Goal: Information Seeking & Learning: Learn about a topic

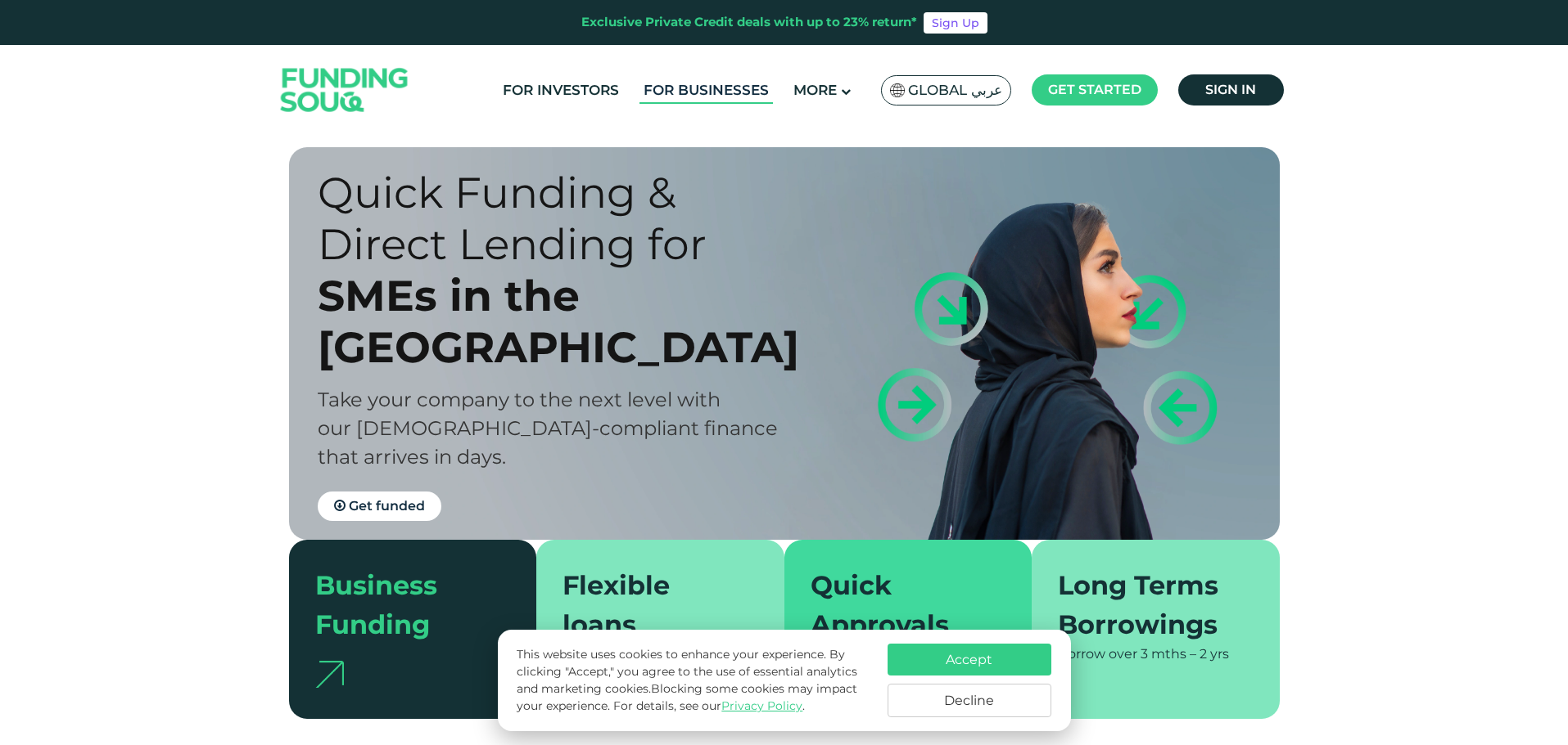
click at [729, 85] on link "For Businesses" at bounding box center [706, 90] width 134 height 27
click at [975, 662] on button "Accept" at bounding box center [969, 660] width 163 height 32
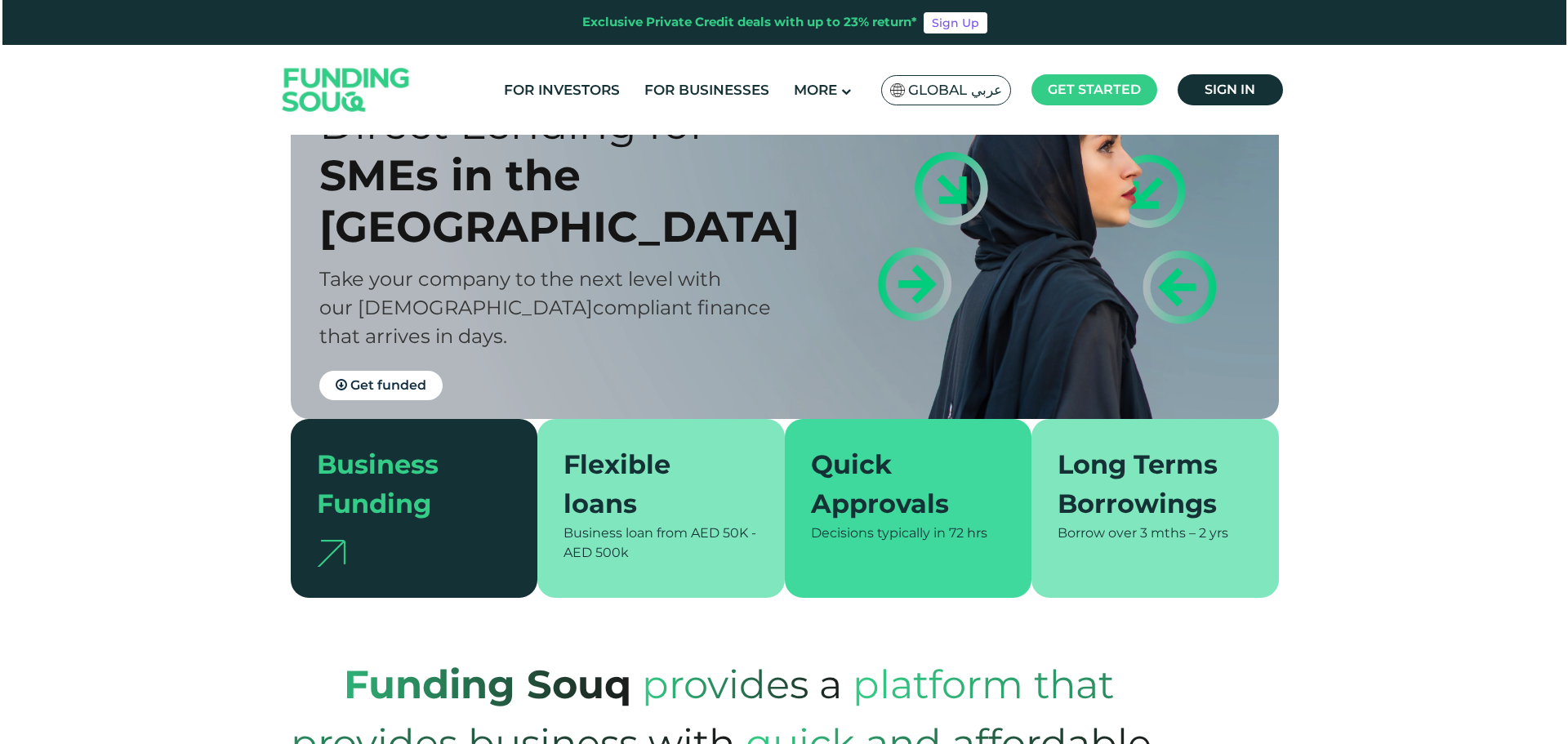
scroll to position [137, 0]
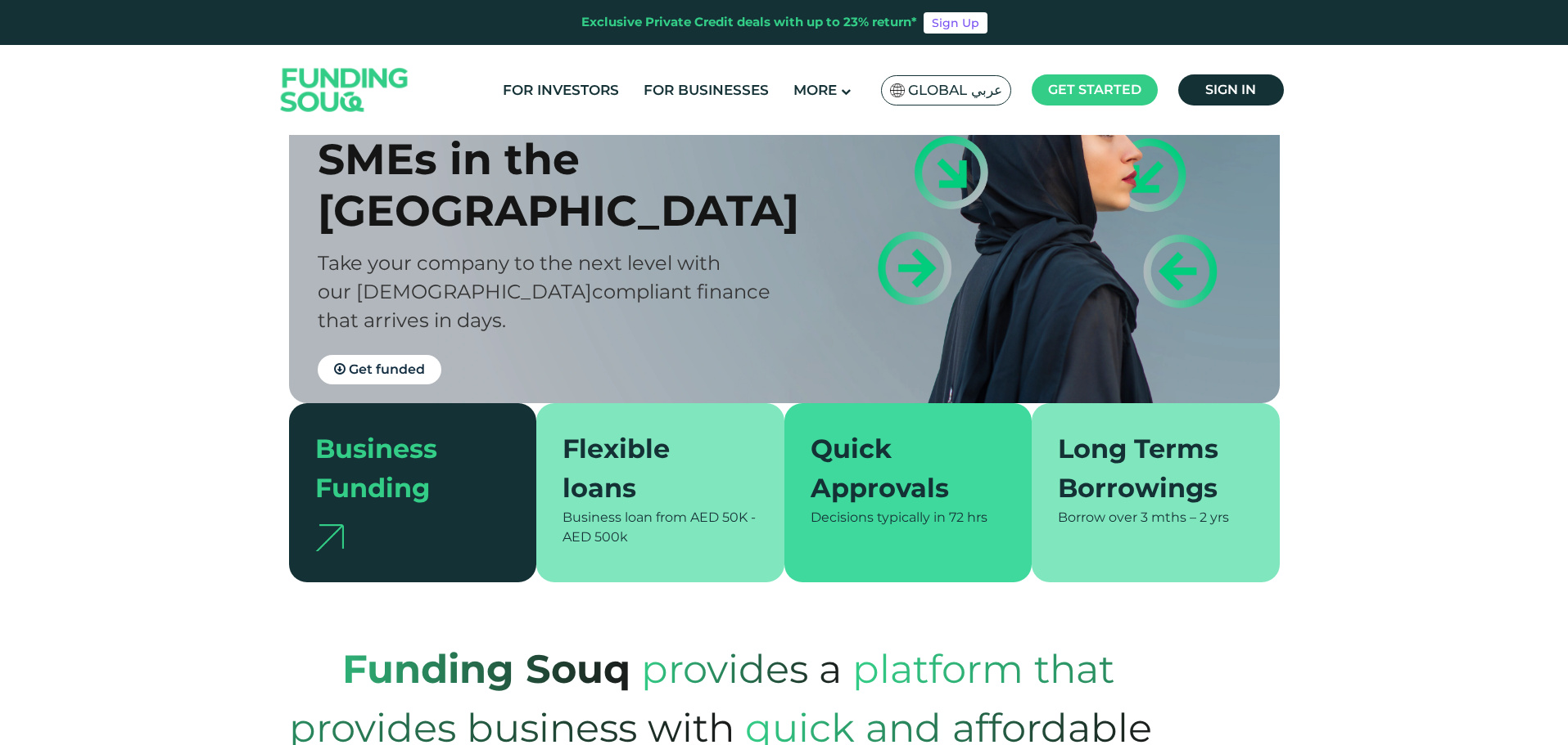
click at [972, 107] on main "Global عربي KSA عربي Global عربي English العربية" at bounding box center [945, 90] width 138 height 39
click at [983, 92] on span "Global عربي" at bounding box center [955, 90] width 94 height 18
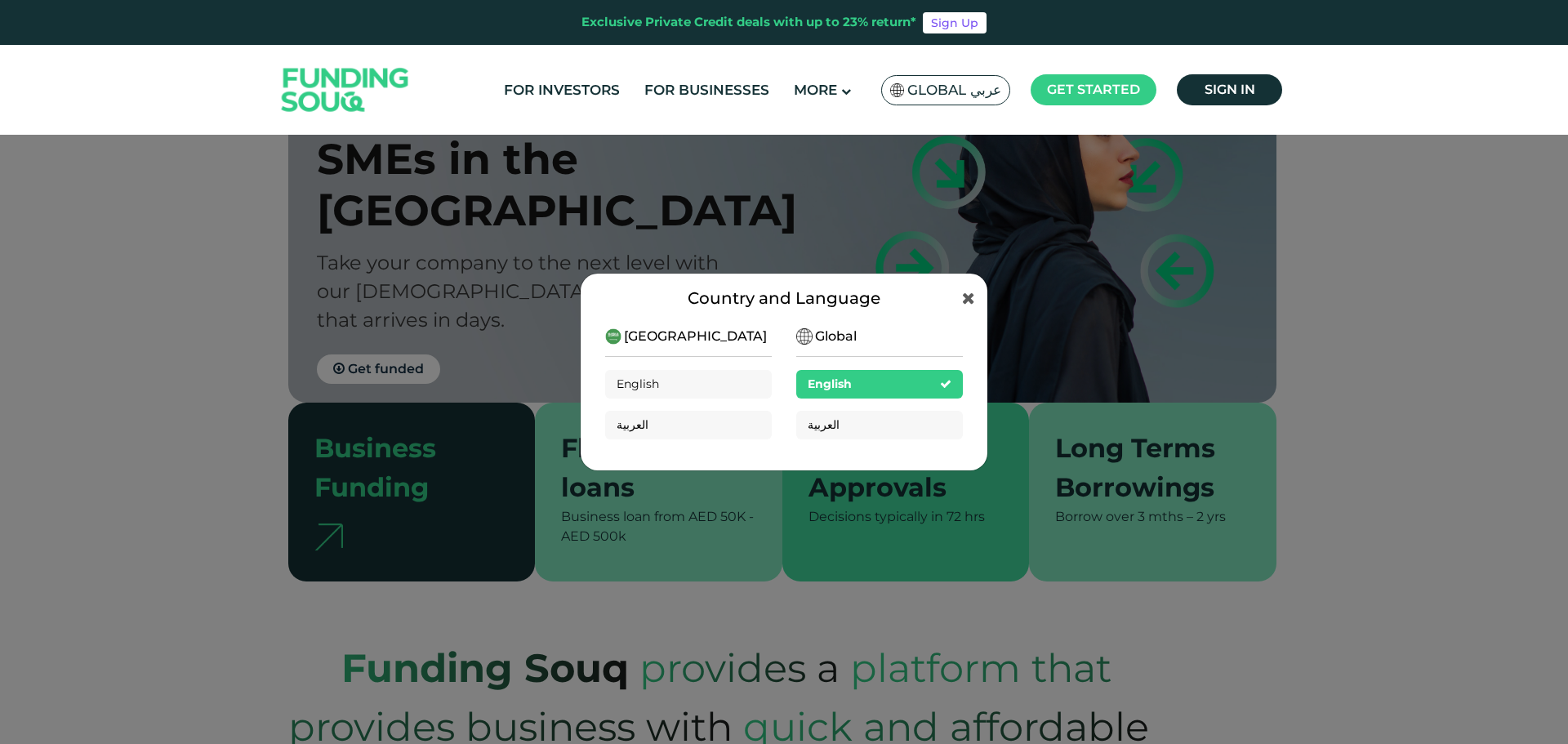
click at [712, 340] on div "Saudi Arabia English العربية" at bounding box center [688, 390] width 167 height 125
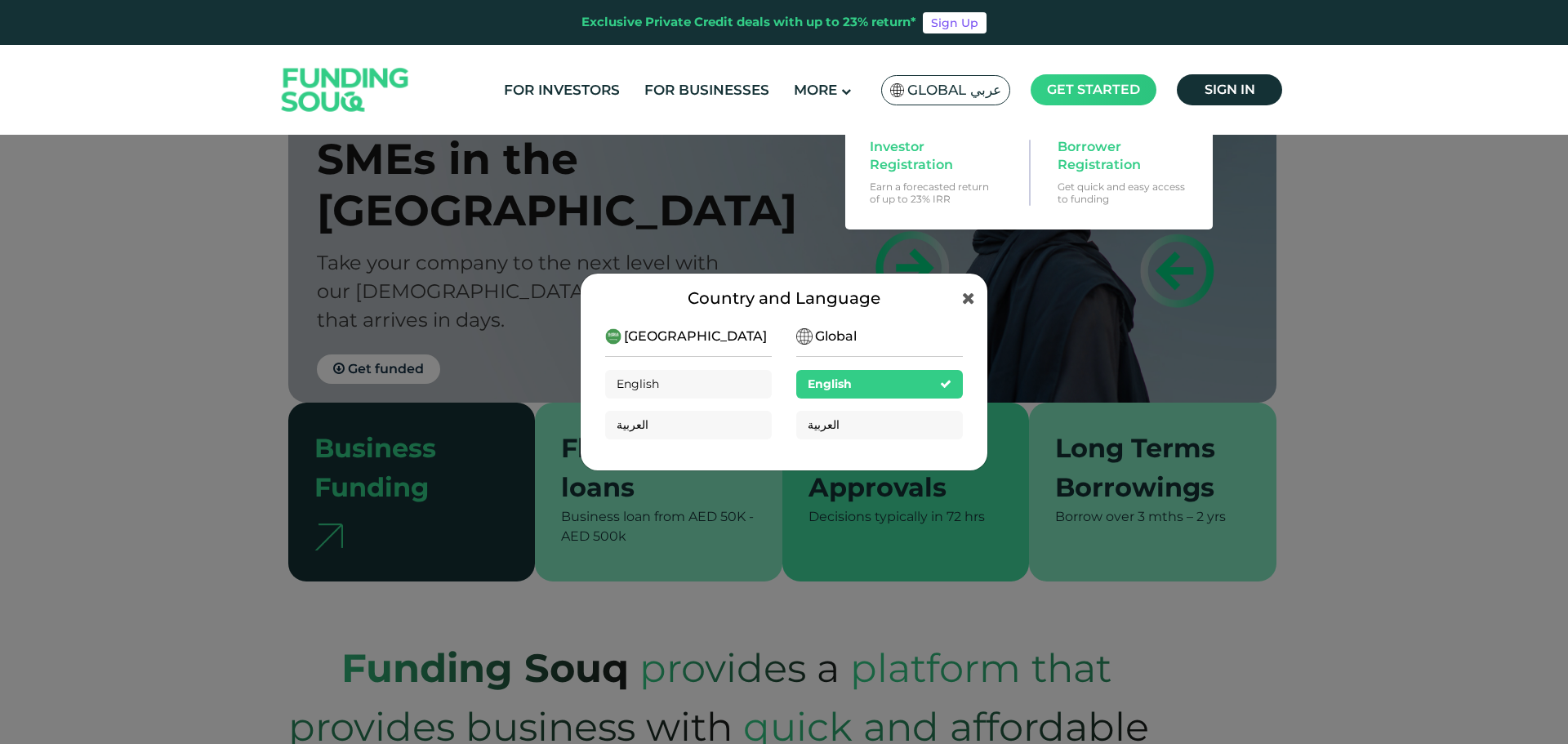
click at [1083, 101] on main "Get started" at bounding box center [1093, 89] width 125 height 31
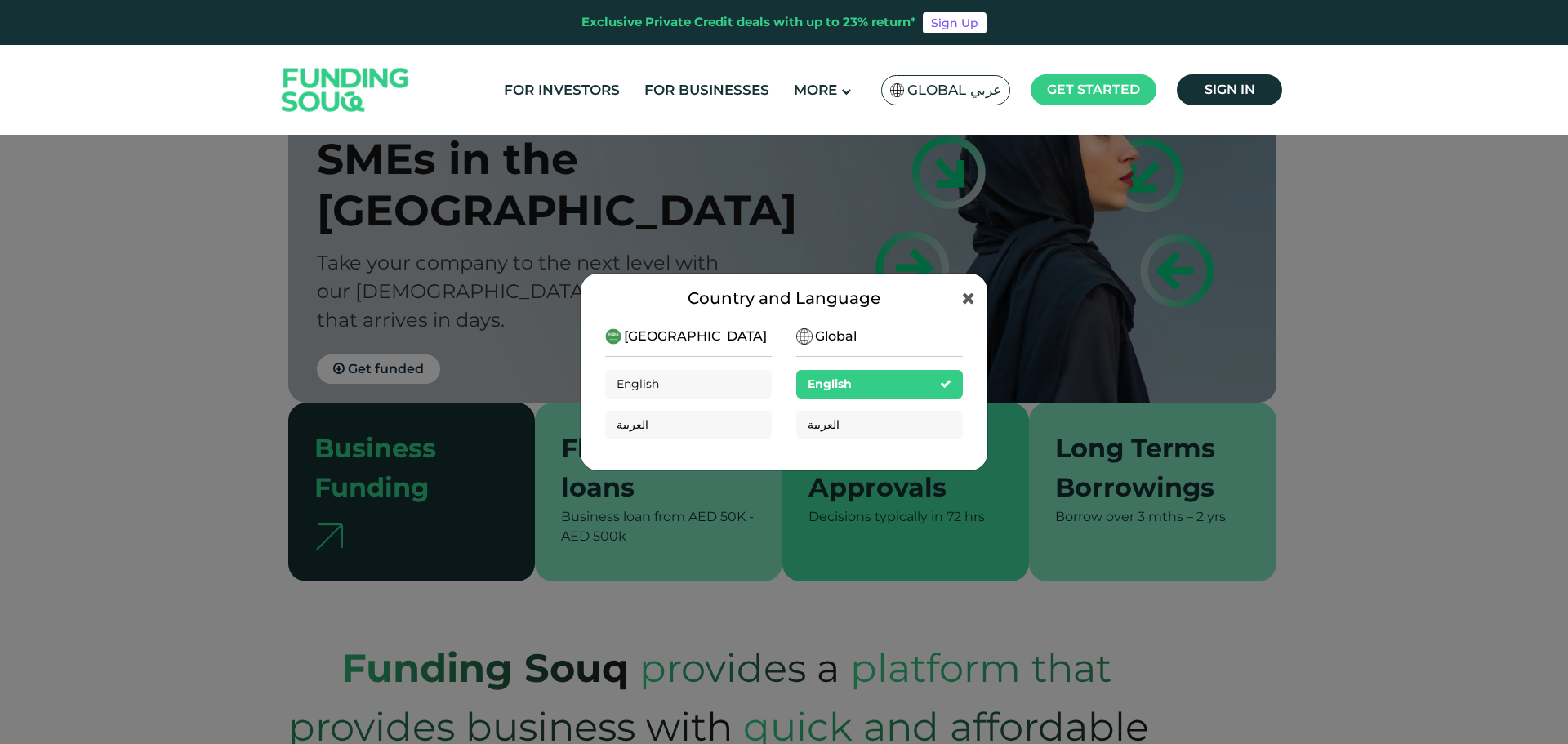
click at [1438, 58] on header "Exclusive Private Credit deals with up to 23% return* Sign Up For Investors For…" at bounding box center [784, 68] width 1568 height 135
click at [897, 339] on div "Global English العربية" at bounding box center [880, 390] width 167 height 125
click at [825, 353] on div "Global English العربية" at bounding box center [880, 390] width 167 height 125
